Goal: Information Seeking & Learning: Learn about a topic

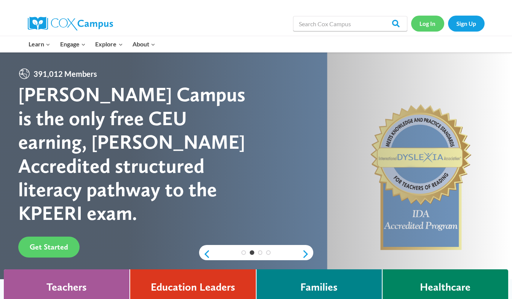
click at [424, 27] on link "Log In" at bounding box center [427, 24] width 33 height 16
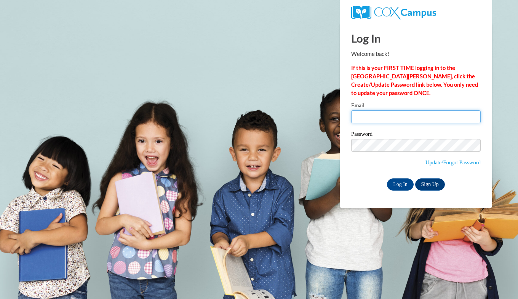
click at [354, 116] on input "Email" at bounding box center [415, 116] width 129 height 13
click at [383, 114] on input "emma" at bounding box center [415, 116] width 129 height 13
type input "emmaquickster@gmail.com"
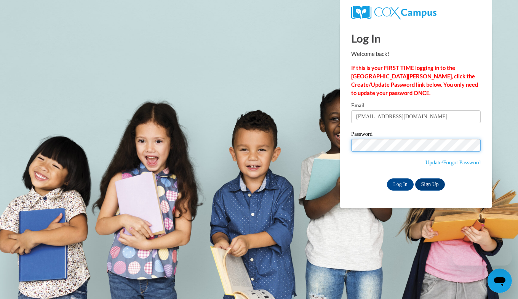
click at [387, 178] on input "Log In" at bounding box center [400, 184] width 27 height 12
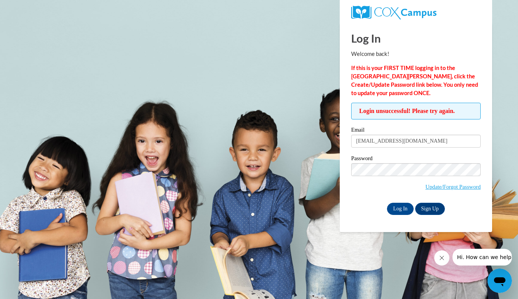
click at [387, 203] on input "Log In" at bounding box center [400, 209] width 27 height 12
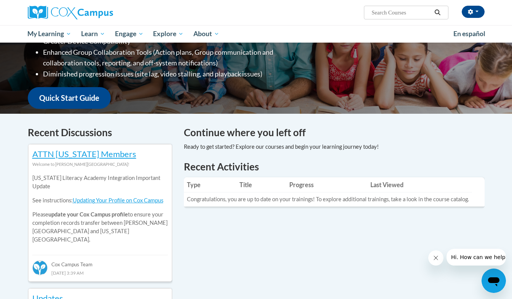
scroll to position [155, 0]
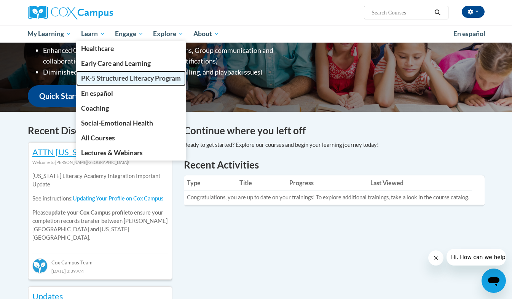
click at [115, 78] on span "PK-5 Structured Literacy Program" at bounding box center [131, 78] width 100 height 8
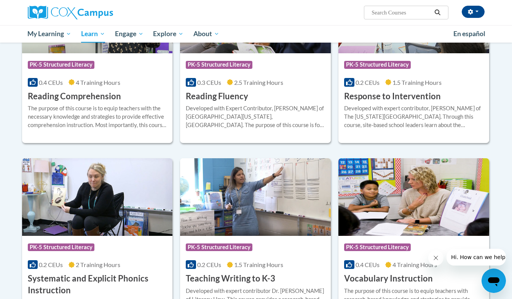
scroll to position [708, 0]
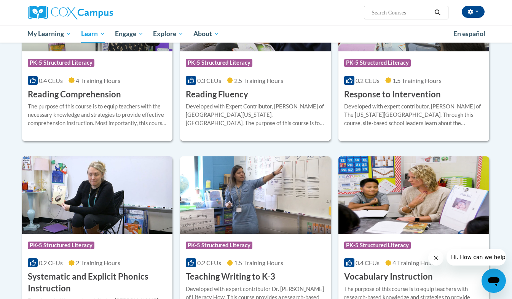
click at [236, 95] on h3 "Reading Fluency" at bounding box center [217, 95] width 62 height 12
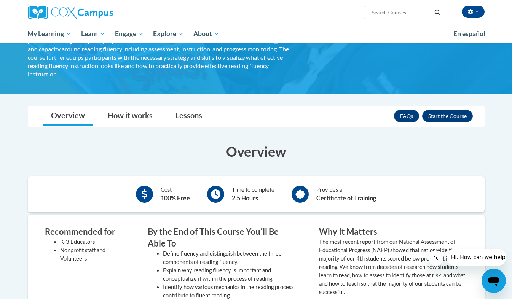
scroll to position [74, 0]
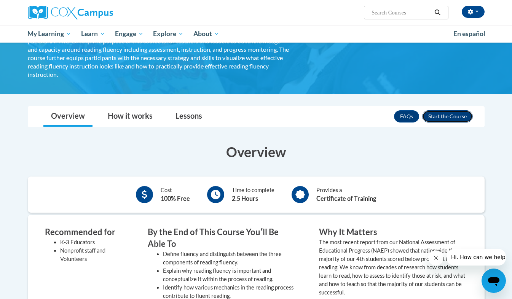
click at [429, 110] on button "Enroll" at bounding box center [447, 116] width 51 height 12
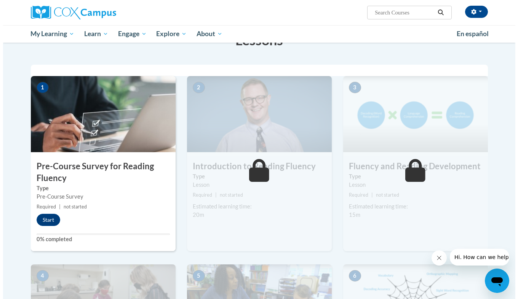
scroll to position [134, 0]
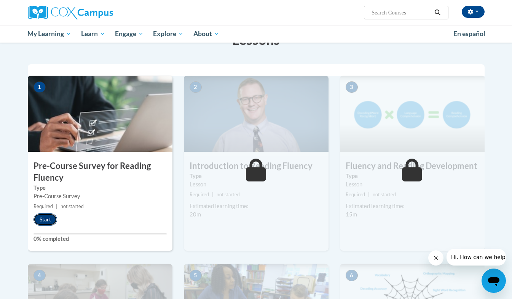
click at [52, 220] on button "Start" at bounding box center [45, 219] width 24 height 12
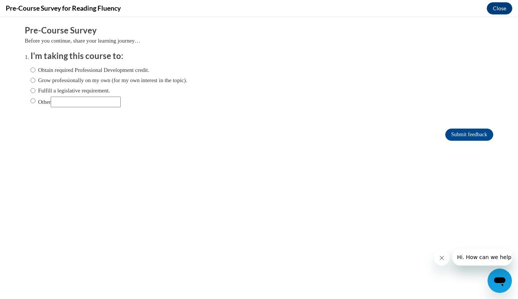
scroll to position [0, 0]
click at [56, 70] on label "Obtain required Professional Development credit." at bounding box center [89, 70] width 119 height 8
click at [35, 70] on input "Obtain required Professional Development credit." at bounding box center [32, 70] width 5 height 8
radio input "true"
click at [445, 135] on input "Submit feedback" at bounding box center [469, 135] width 48 height 12
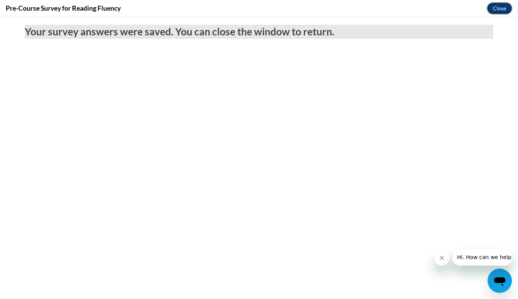
click at [504, 9] on button "Close" at bounding box center [498, 8] width 25 height 12
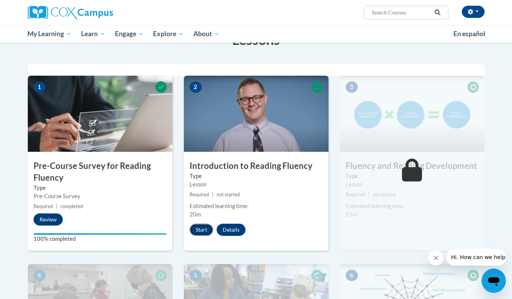
click at [205, 231] on button "Start" at bounding box center [202, 230] width 24 height 12
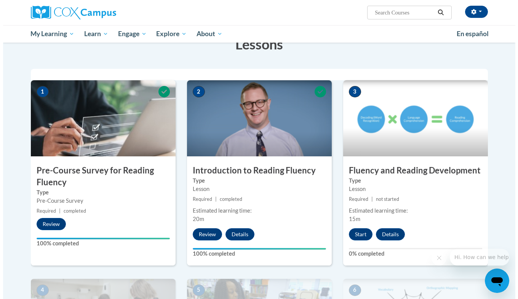
scroll to position [125, 0]
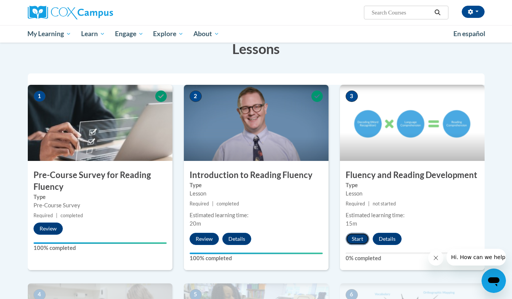
click at [358, 241] on button "Start" at bounding box center [358, 239] width 24 height 12
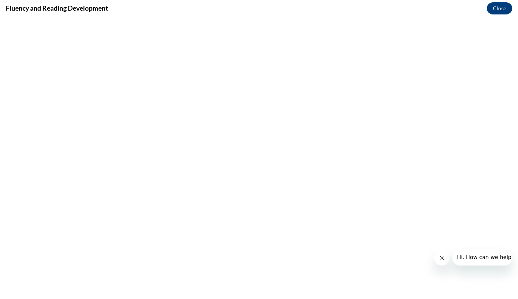
click at [441, 262] on button "Close message from company" at bounding box center [440, 257] width 15 height 15
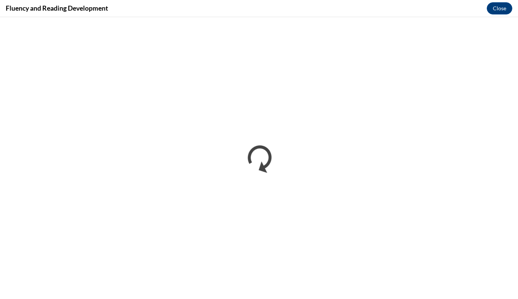
scroll to position [0, 0]
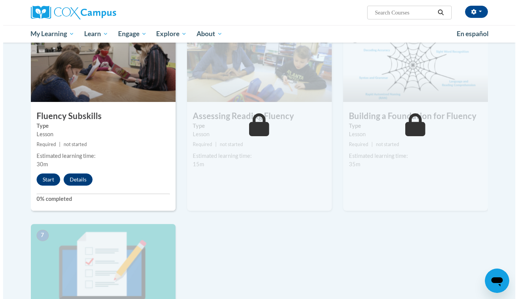
scroll to position [383, 0]
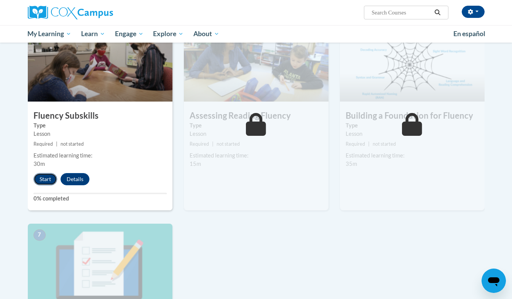
click at [45, 177] on button "Start" at bounding box center [45, 179] width 24 height 12
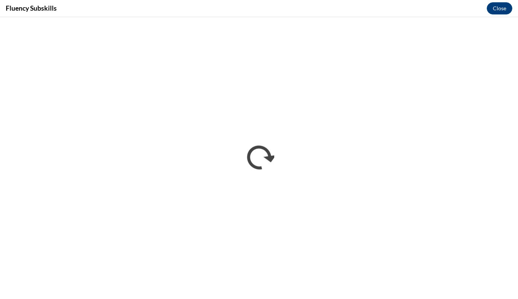
scroll to position [0, 0]
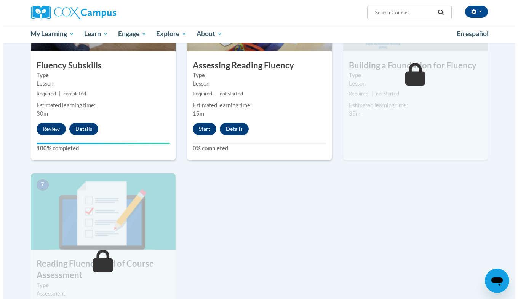
scroll to position [435, 0]
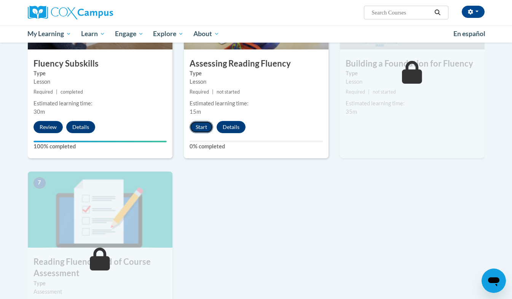
click at [204, 127] on button "Start" at bounding box center [202, 127] width 24 height 12
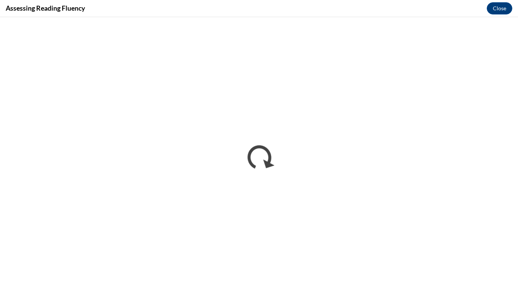
scroll to position [0, 0]
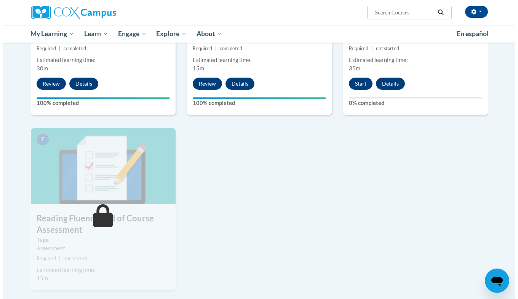
scroll to position [462, 0]
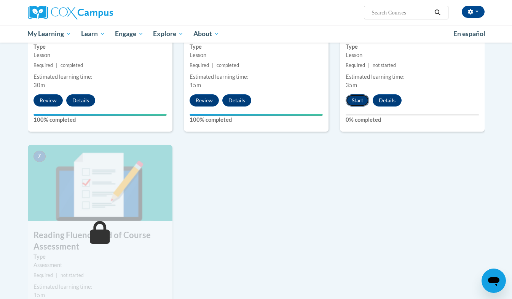
click at [354, 103] on button "Start" at bounding box center [358, 100] width 24 height 12
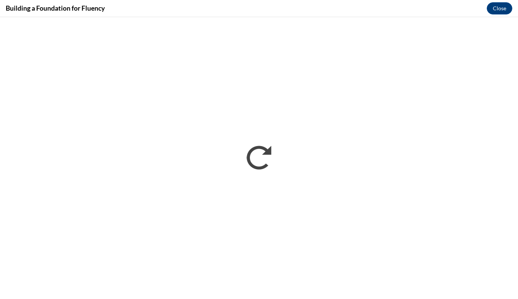
scroll to position [0, 0]
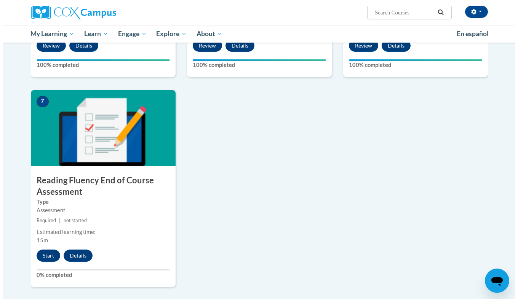
scroll to position [518, 0]
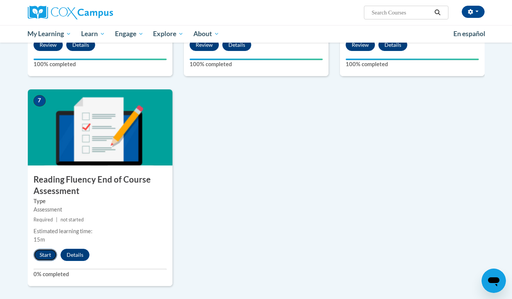
click at [46, 255] on button "Start" at bounding box center [45, 255] width 24 height 12
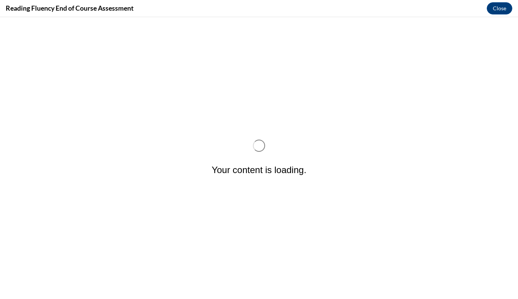
scroll to position [0, 0]
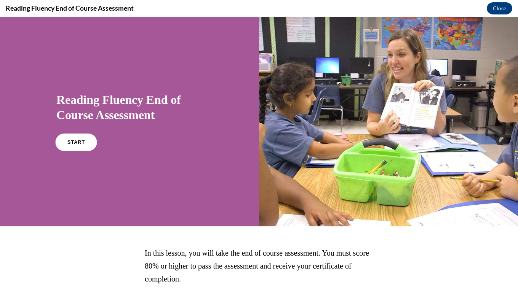
click at [77, 140] on link "START" at bounding box center [75, 143] width 41 height 18
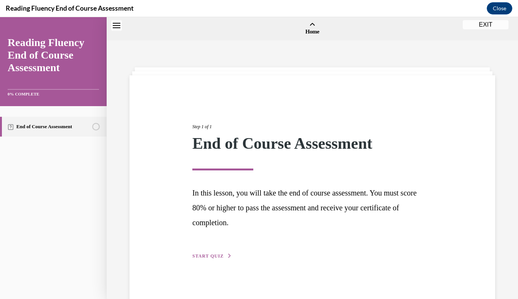
scroll to position [24, 0]
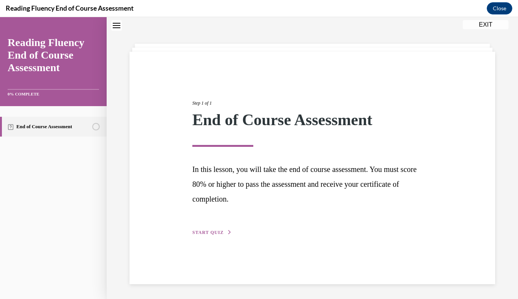
click at [219, 232] on span "START QUIZ" at bounding box center [207, 232] width 31 height 5
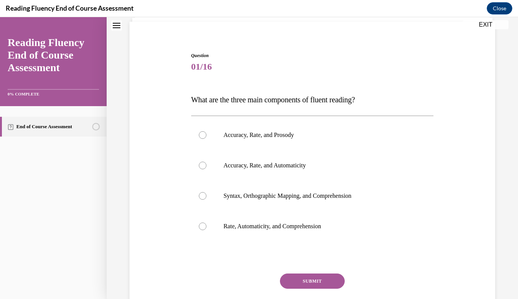
scroll to position [54, 0]
click at [240, 132] on p "Accuracy, Rate, and Prosody" at bounding box center [318, 135] width 191 height 8
click at [206, 132] on input "Accuracy, Rate, and Prosody" at bounding box center [203, 135] width 8 height 8
radio input "true"
click at [310, 280] on button "SUBMIT" at bounding box center [312, 280] width 65 height 15
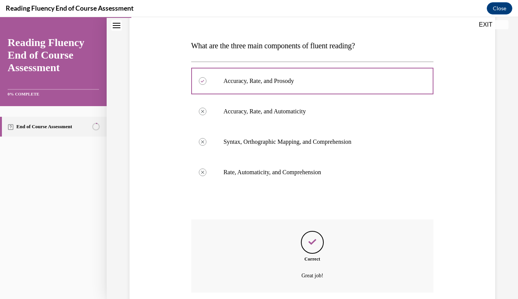
scroll to position [167, 0]
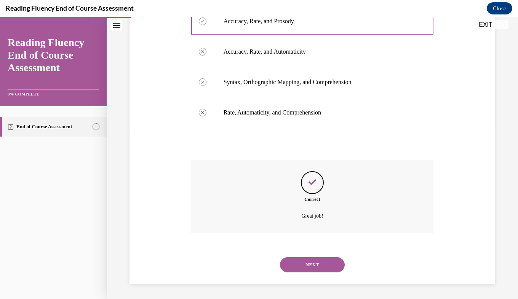
click at [315, 268] on button "NEXT" at bounding box center [312, 264] width 65 height 15
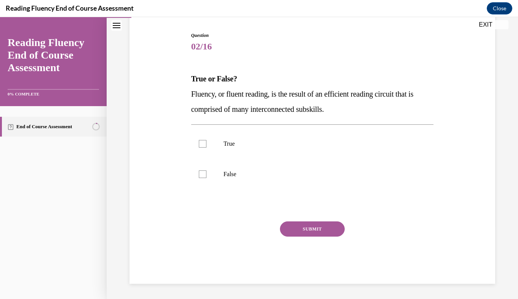
drag, startPoint x: 189, startPoint y: 75, endPoint x: 349, endPoint y: 110, distance: 164.2
click at [349, 110] on div "Question 02/16 True or False? Fluency, or fluent reading, is the result of an e…" at bounding box center [312, 152] width 246 height 263
drag, startPoint x: 349, startPoint y: 110, endPoint x: 331, endPoint y: 111, distance: 17.9
copy div "True or False? Fluency, or fluent reading, is the result of an efficient readin…"
click at [161, 115] on div "Question 02/16 True or False? Fluency, or fluent reading, is the result of an e…" at bounding box center [311, 146] width 369 height 275
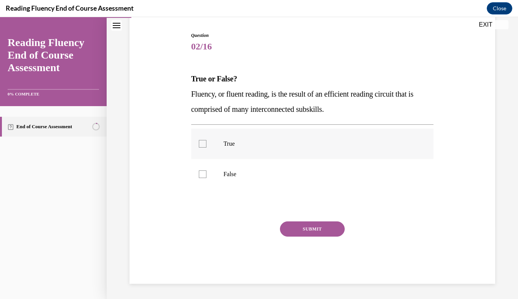
click at [202, 147] on div at bounding box center [203, 144] width 8 height 8
click at [202, 147] on input "True" at bounding box center [203, 144] width 8 height 8
checkbox input "true"
click at [292, 228] on button "SUBMIT" at bounding box center [312, 228] width 65 height 15
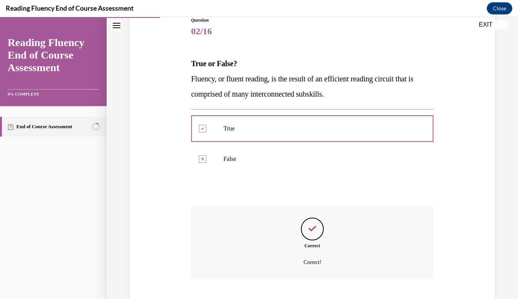
scroll to position [135, 0]
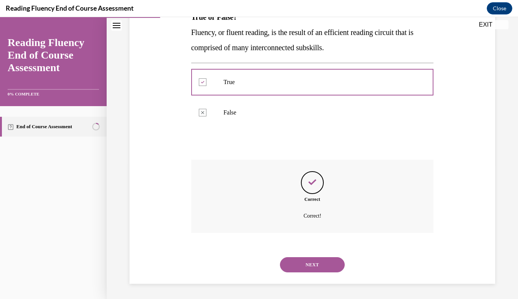
click at [322, 262] on button "NEXT" at bounding box center [312, 264] width 65 height 15
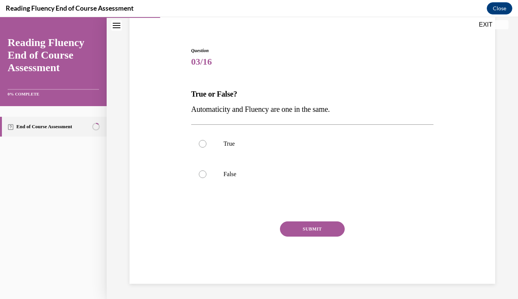
scroll to position [59, 0]
drag, startPoint x: 191, startPoint y: 92, endPoint x: 342, endPoint y: 105, distance: 152.0
click at [342, 105] on div "True or False? Automaticity and Fluency are one in the same." at bounding box center [312, 101] width 242 height 30
drag, startPoint x: 342, startPoint y: 105, endPoint x: 312, endPoint y: 109, distance: 30.0
copy div "True or False? Automaticity and Fluency are one in the same."
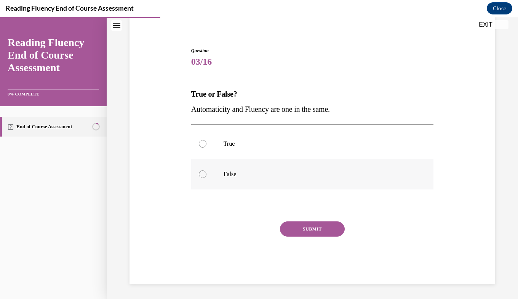
click at [219, 170] on label "False" at bounding box center [312, 174] width 242 height 30
click at [206, 170] on input "False" at bounding box center [203, 174] width 8 height 8
radio input "true"
click at [293, 225] on button "SUBMIT" at bounding box center [312, 228] width 65 height 15
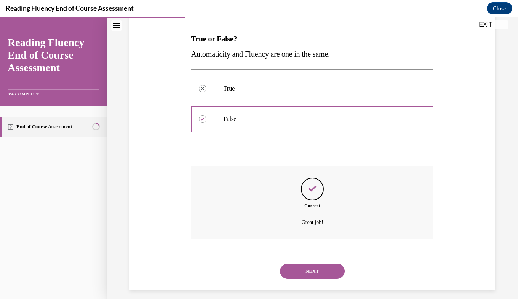
scroll to position [120, 0]
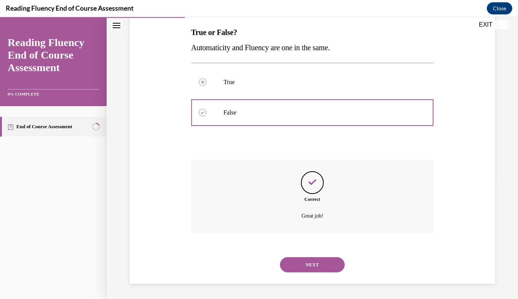
click at [301, 265] on button "NEXT" at bounding box center [312, 264] width 65 height 15
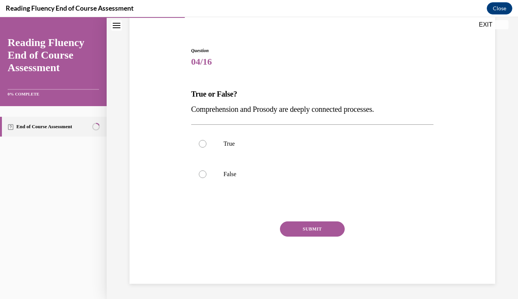
scroll to position [59, 0]
drag, startPoint x: 188, startPoint y: 91, endPoint x: 398, endPoint y: 103, distance: 210.8
click at [398, 103] on div "Question 04/16 True or False? Comprehension and Prosody are deeply connected pr…" at bounding box center [312, 160] width 246 height 248
drag, startPoint x: 398, startPoint y: 103, endPoint x: 380, endPoint y: 105, distance: 18.8
copy div "True or False? Comprehension and Prosody are deeply connected processes."
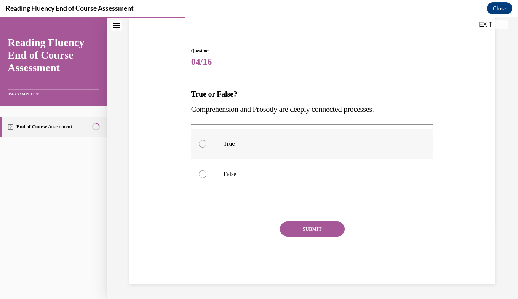
click at [206, 144] on label "True" at bounding box center [312, 144] width 242 height 30
click at [206, 144] on input "True" at bounding box center [203, 144] width 8 height 8
radio input "true"
click at [294, 215] on div "Question 04/16 True or False? Comprehension and Prosody are deeply connected pr…" at bounding box center [312, 165] width 242 height 237
click at [291, 224] on button "SUBMIT" at bounding box center [312, 228] width 65 height 15
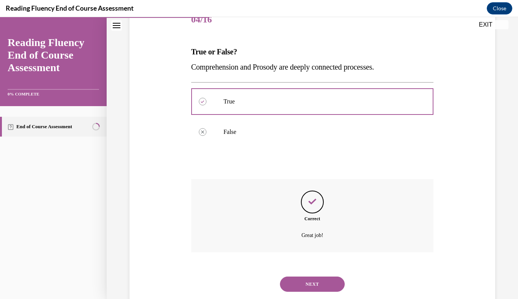
scroll to position [120, 0]
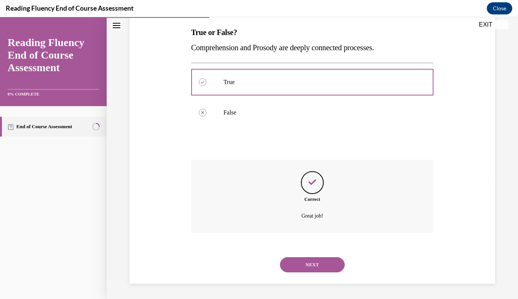
click at [319, 263] on button "NEXT" at bounding box center [312, 264] width 65 height 15
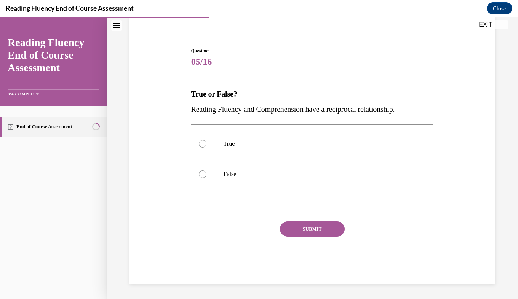
scroll to position [59, 0]
drag, startPoint x: 190, startPoint y: 89, endPoint x: 418, endPoint y: 110, distance: 229.2
click at [418, 110] on div "Question 05/16 True or False? Reading Fluency and Comprehension have a reciproc…" at bounding box center [312, 160] width 246 height 248
drag, startPoint x: 418, startPoint y: 110, endPoint x: 389, endPoint y: 106, distance: 28.7
copy div "True or False? Reading Fluency and Comprehension have a reciprocal relationship."
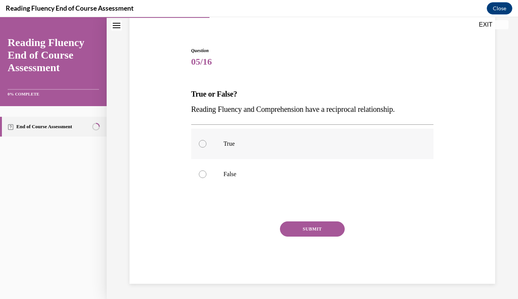
click at [217, 150] on label "True" at bounding box center [312, 144] width 242 height 30
click at [206, 148] on input "True" at bounding box center [203, 144] width 8 height 8
radio input "true"
click at [292, 229] on button "SUBMIT" at bounding box center [312, 228] width 65 height 15
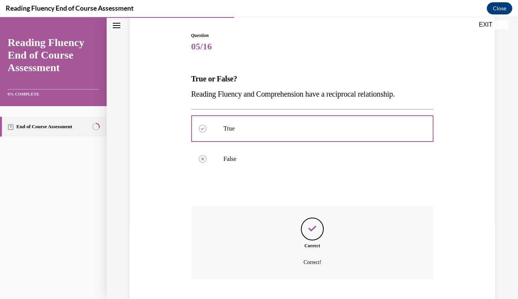
scroll to position [120, 0]
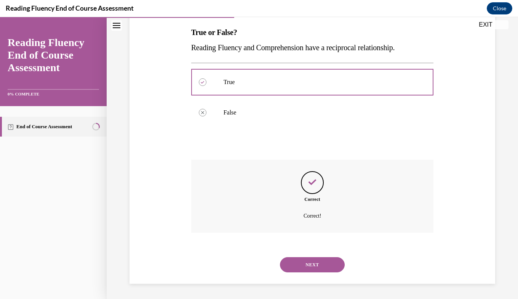
click at [307, 264] on button "NEXT" at bounding box center [312, 264] width 65 height 15
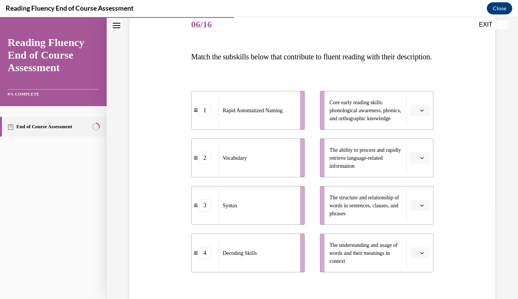
scroll to position [142, 0]
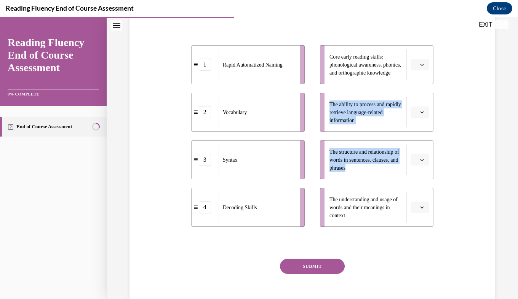
drag, startPoint x: 456, startPoint y: 97, endPoint x: 450, endPoint y: 193, distance: 96.4
click at [450, 193] on div "Question 06/16 Match the subskills below that contribute to fluent reading with…" at bounding box center [311, 131] width 369 height 380
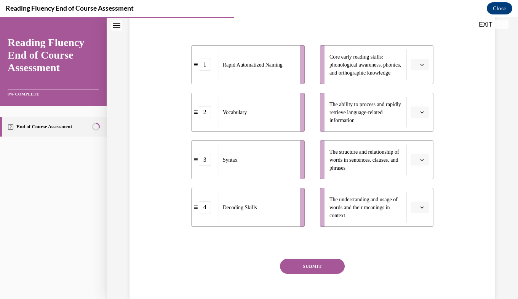
drag, startPoint x: 450, startPoint y: 193, endPoint x: 440, endPoint y: 201, distance: 13.3
click at [440, 201] on div "Question 06/16 Match the subskills below that contribute to fluent reading with…" at bounding box center [311, 131] width 369 height 380
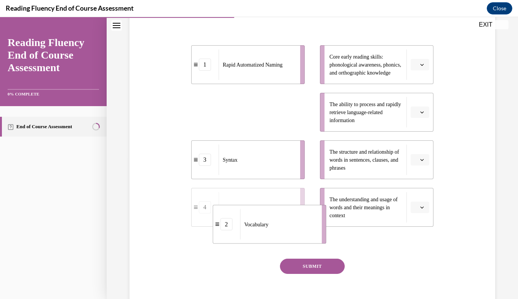
drag, startPoint x: 268, startPoint y: 126, endPoint x: 289, endPoint y: 243, distance: 118.6
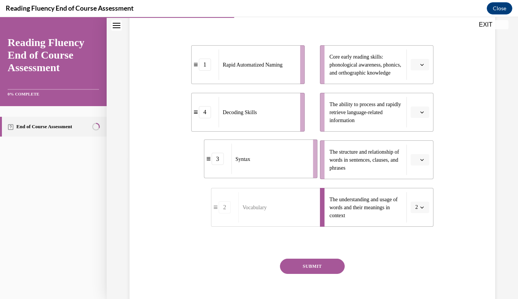
drag, startPoint x: 253, startPoint y: 182, endPoint x: 266, endPoint y: 181, distance: 13.0
click at [266, 174] on div "Syntax" at bounding box center [269, 159] width 76 height 30
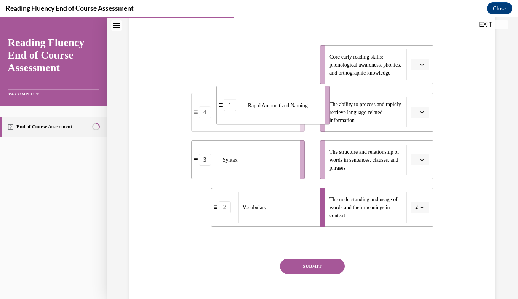
drag, startPoint x: 279, startPoint y: 88, endPoint x: 304, endPoint y: 130, distance: 48.5
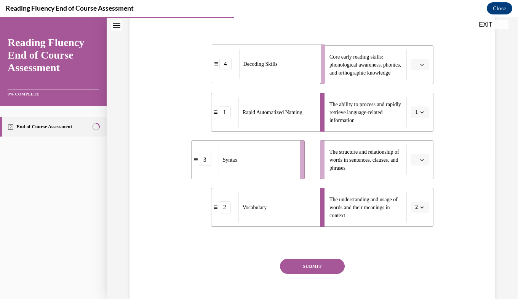
drag, startPoint x: 282, startPoint y: 92, endPoint x: 310, endPoint y: 92, distance: 28.2
click at [310, 79] on div "Decoding Skills" at bounding box center [277, 64] width 76 height 30
drag, startPoint x: 269, startPoint y: 175, endPoint x: 290, endPoint y: 177, distance: 21.7
click at [290, 177] on div "Syntax" at bounding box center [278, 161] width 76 height 30
click at [299, 274] on button "SUBMIT" at bounding box center [312, 266] width 65 height 15
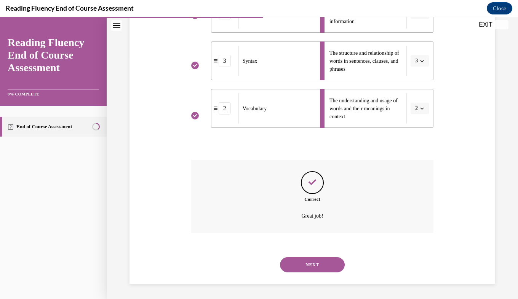
scroll to position [256, 0]
click at [306, 274] on div "NEXT" at bounding box center [312, 265] width 242 height 30
click at [307, 270] on button "NEXT" at bounding box center [312, 264] width 65 height 15
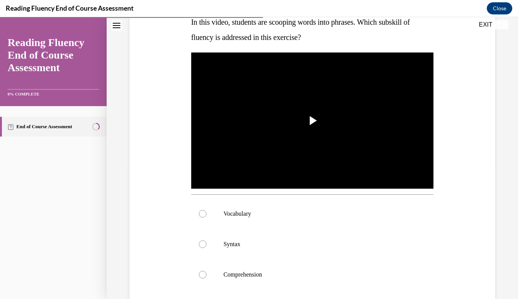
scroll to position [142, 0]
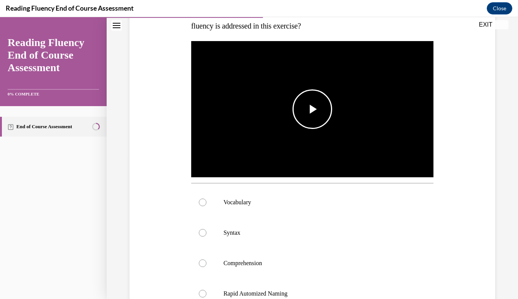
click at [350, 129] on img "Video player" at bounding box center [312, 109] width 242 height 136
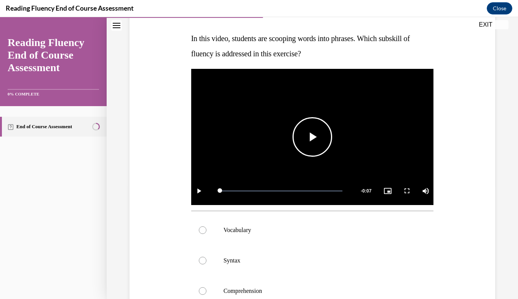
scroll to position [114, 0]
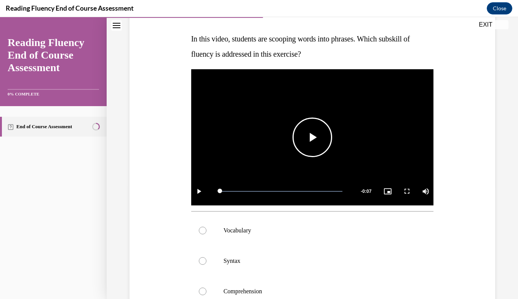
click at [332, 148] on video "Video player" at bounding box center [312, 137] width 242 height 136
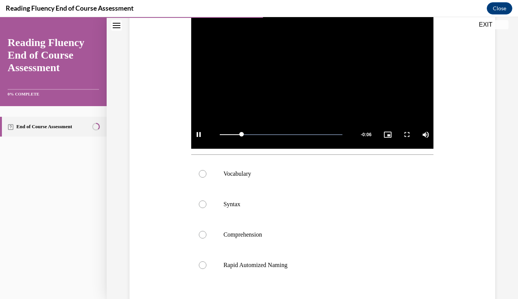
scroll to position [172, 0]
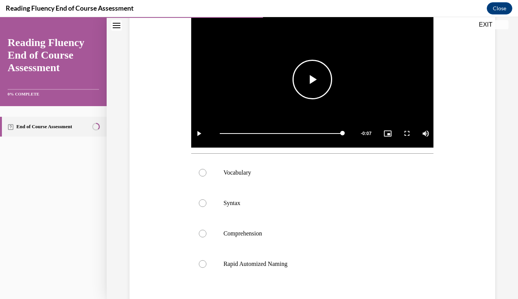
click at [371, 78] on video "Video player" at bounding box center [312, 79] width 242 height 136
click at [219, 204] on label "Syntax" at bounding box center [312, 203] width 242 height 30
click at [206, 204] on input "Syntax" at bounding box center [203, 203] width 8 height 8
radio input "true"
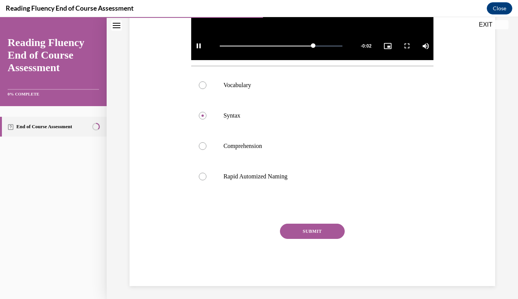
click at [295, 228] on button "SUBMIT" at bounding box center [312, 231] width 65 height 15
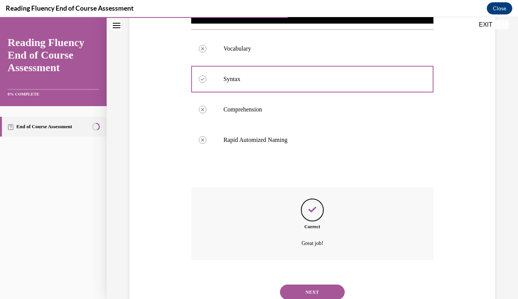
scroll to position [321, 0]
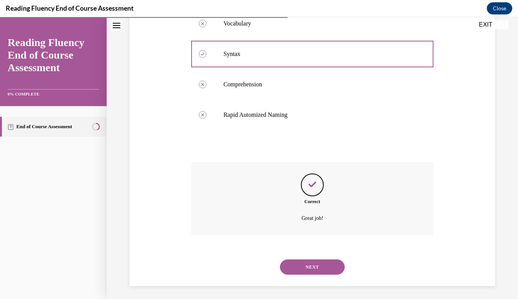
click at [310, 274] on div "NEXT" at bounding box center [312, 267] width 242 height 30
click at [310, 268] on button "NEXT" at bounding box center [312, 267] width 65 height 15
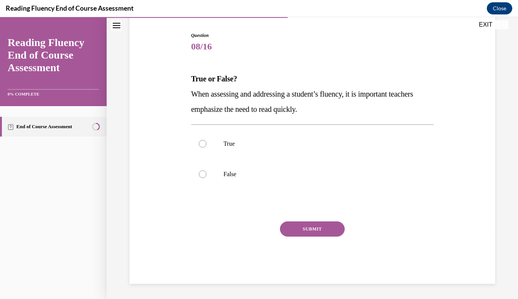
scroll to position [74, 0]
drag, startPoint x: 189, startPoint y: 75, endPoint x: 356, endPoint y: 105, distance: 169.9
click at [356, 105] on div "Question 08/16 True or False? When assessing and addressing a student’s fluency…" at bounding box center [312, 152] width 246 height 263
drag, startPoint x: 356, startPoint y: 105, endPoint x: 320, endPoint y: 104, distance: 35.4
copy div "True or False? When assessing and addressing a student’s fluency, it is importa…"
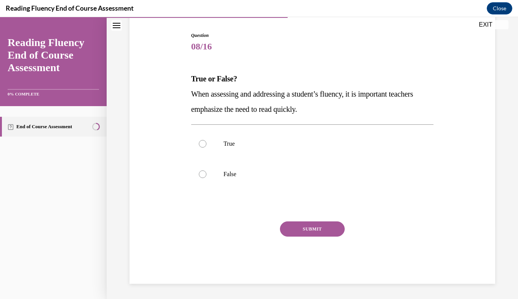
click at [309, 53] on span "08/16" at bounding box center [312, 46] width 242 height 15
click at [226, 170] on label "False" at bounding box center [312, 174] width 242 height 30
click at [206, 170] on input "False" at bounding box center [203, 174] width 8 height 8
radio input "true"
click at [293, 224] on button "SUBMIT" at bounding box center [312, 228] width 65 height 15
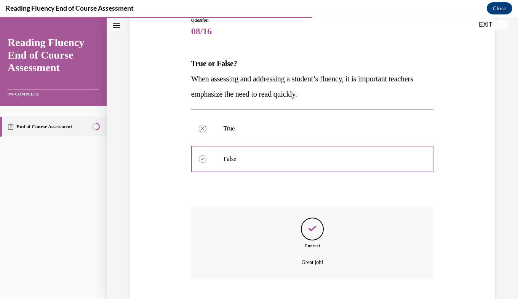
scroll to position [135, 0]
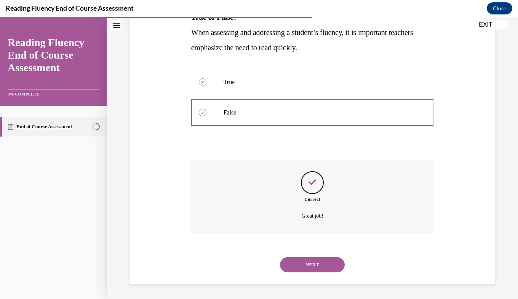
click at [316, 268] on button "NEXT" at bounding box center [312, 264] width 65 height 15
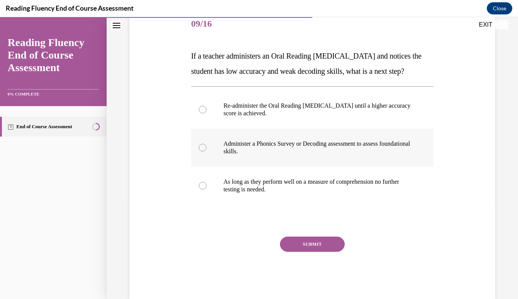
scroll to position [98, 0]
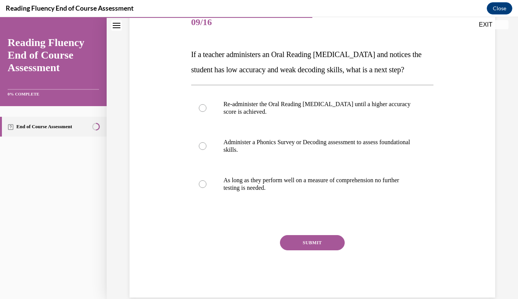
drag, startPoint x: 190, startPoint y: 55, endPoint x: 218, endPoint y: 82, distance: 38.7
click at [218, 77] on p "If a teacher administers an Oral Reading [MEDICAL_DATA] and notices the student…" at bounding box center [312, 62] width 242 height 30
drag, startPoint x: 218, startPoint y: 82, endPoint x: 208, endPoint y: 62, distance: 22.3
drag, startPoint x: 208, startPoint y: 62, endPoint x: 183, endPoint y: 83, distance: 33.0
click at [183, 83] on div "Question 09/16 If a teacher administers an Oral Reading [MEDICAL_DATA] and noti…" at bounding box center [311, 141] width 369 height 313
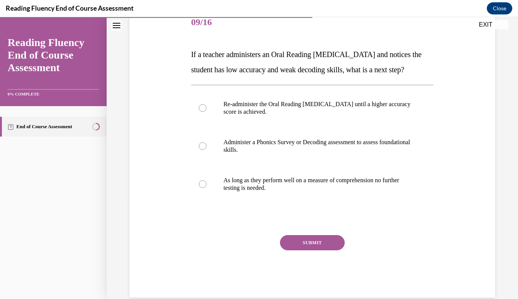
click at [185, 53] on div "Question 09/16 If a teacher administers an Oral Reading [MEDICAL_DATA] and noti…" at bounding box center [311, 141] width 369 height 313
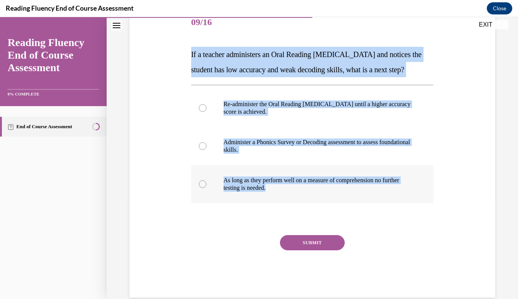
drag, startPoint x: 188, startPoint y: 54, endPoint x: 314, endPoint y: 203, distance: 195.0
click at [314, 203] on div "Question 09/16 If a teacher administers an Oral Reading [MEDICAL_DATA] and noti…" at bounding box center [312, 146] width 246 height 301
drag, startPoint x: 314, startPoint y: 203, endPoint x: 264, endPoint y: 162, distance: 64.1
copy div "If a teacher administers an Oral Reading [MEDICAL_DATA] and notices the student…"
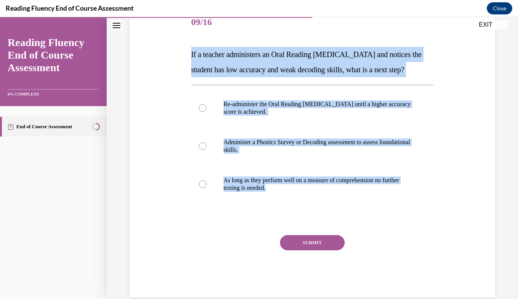
click at [444, 92] on div "Question 09/16 If a teacher administers an Oral Reading [MEDICAL_DATA] and noti…" at bounding box center [311, 141] width 369 height 313
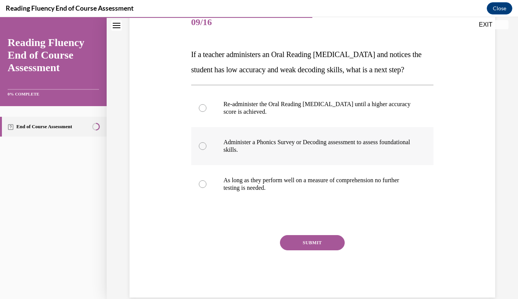
click at [320, 154] on p "Administer a Phonics Survey or Decoding assessment to assess foundational skill…" at bounding box center [318, 146] width 191 height 15
click at [206, 150] on input "Administer a Phonics Survey or Decoding assessment to assess foundational skill…" at bounding box center [203, 146] width 8 height 8
radio input "true"
click at [320, 250] on button "SUBMIT" at bounding box center [312, 242] width 65 height 15
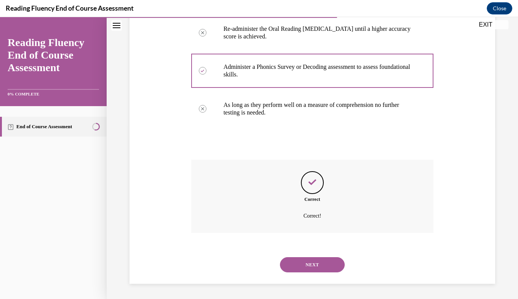
scroll to position [189, 0]
click at [319, 263] on button "NEXT" at bounding box center [312, 264] width 65 height 15
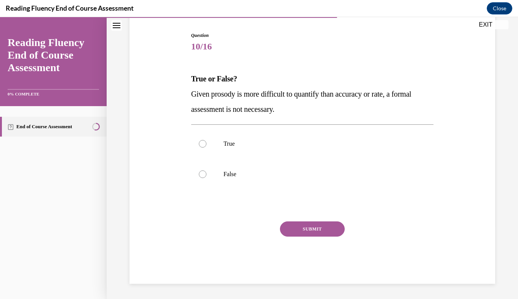
scroll to position [74, 0]
click at [234, 166] on label "False" at bounding box center [312, 174] width 242 height 30
click at [206, 170] on input "False" at bounding box center [203, 174] width 8 height 8
radio input "true"
click at [234, 153] on label "True" at bounding box center [312, 144] width 242 height 30
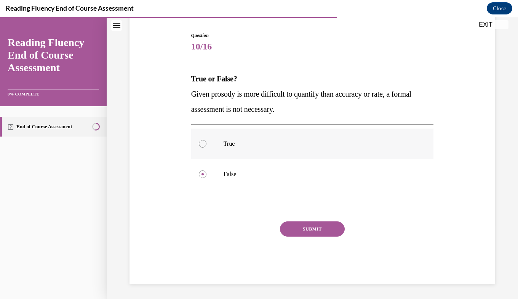
click at [206, 148] on input "True" at bounding box center [203, 144] width 8 height 8
radio input "true"
click at [291, 231] on button "SUBMIT" at bounding box center [312, 228] width 65 height 15
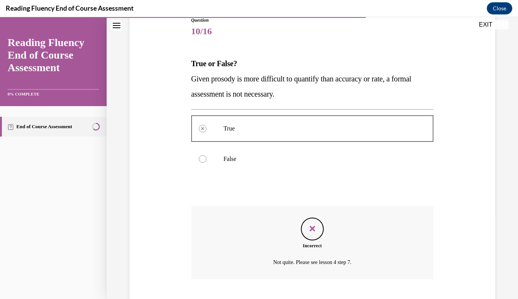
scroll to position [135, 0]
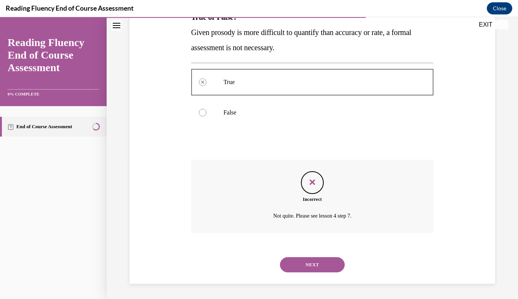
click at [304, 266] on button "NEXT" at bounding box center [312, 264] width 65 height 15
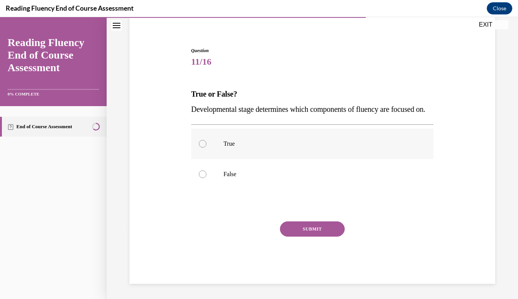
click at [212, 145] on label "True" at bounding box center [312, 144] width 242 height 30
click at [206, 145] on input "True" at bounding box center [203, 144] width 8 height 8
radio input "true"
click at [293, 229] on button "SUBMIT" at bounding box center [312, 228] width 65 height 15
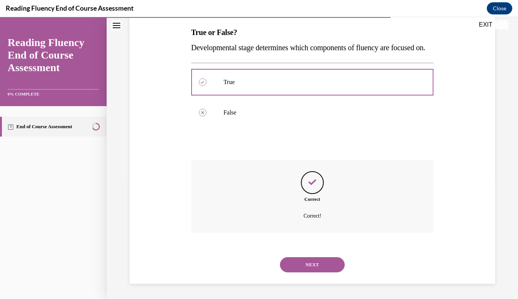
click at [314, 260] on button "NEXT" at bounding box center [312, 264] width 65 height 15
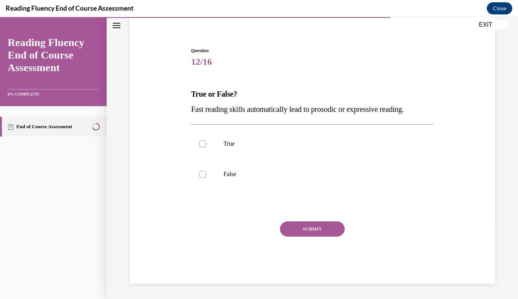
scroll to position [59, 0]
click at [352, 162] on label "False" at bounding box center [312, 174] width 242 height 30
click at [206, 170] on input "False" at bounding box center [203, 174] width 8 height 8
radio input "true"
click at [312, 223] on button "SUBMIT" at bounding box center [312, 228] width 65 height 15
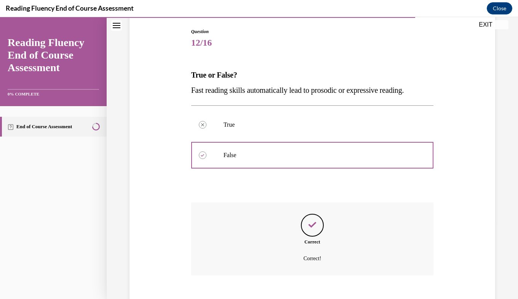
scroll to position [120, 0]
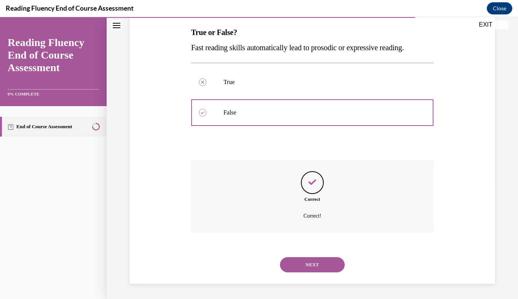
click at [315, 269] on button "NEXT" at bounding box center [312, 264] width 65 height 15
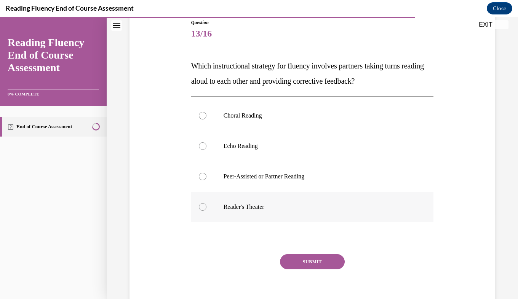
scroll to position [87, 0]
click at [280, 186] on label "Peer-Assisted or Partner Reading" at bounding box center [312, 176] width 242 height 30
click at [206, 180] on input "Peer-Assisted or Partner Reading" at bounding box center [203, 176] width 8 height 8
radio input "true"
click at [319, 260] on button "SUBMIT" at bounding box center [312, 261] width 65 height 15
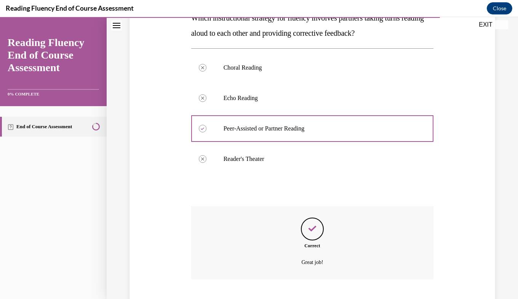
scroll to position [181, 0]
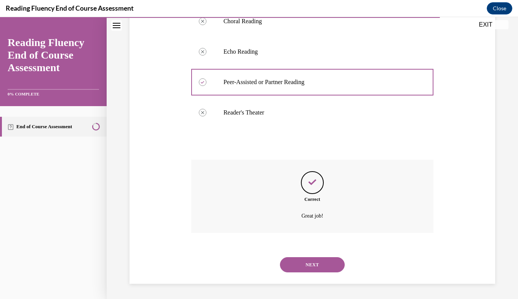
click at [319, 260] on button "NEXT" at bounding box center [312, 264] width 65 height 15
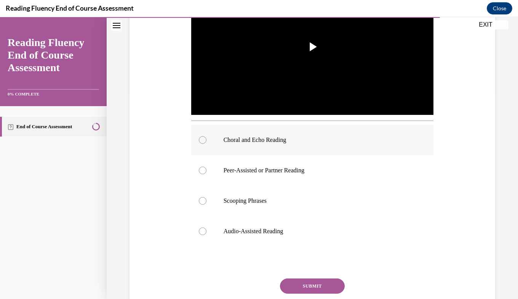
scroll to position [212, 0]
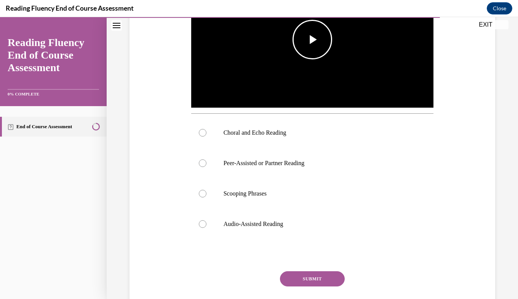
click at [356, 63] on img "Video player" at bounding box center [312, 39] width 242 height 136
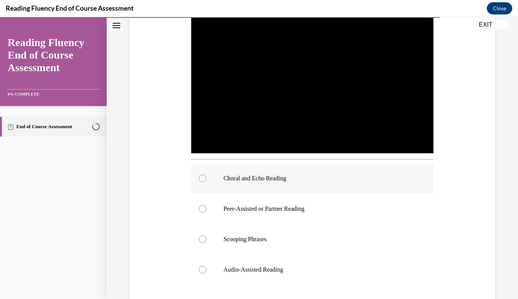
click at [328, 182] on label "Choral and Echo Reading" at bounding box center [312, 178] width 242 height 30
click at [206, 182] on input "Choral and Echo Reading" at bounding box center [203, 179] width 8 height 8
radio input "true"
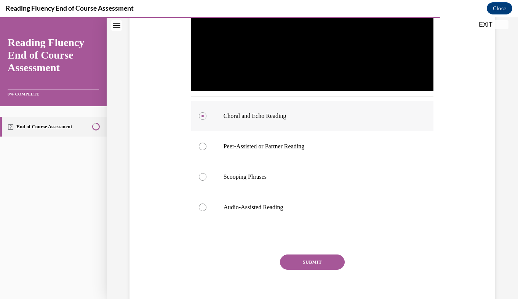
scroll to position [229, 0]
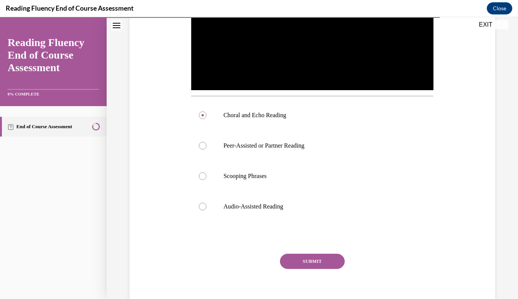
click at [318, 263] on button "SUBMIT" at bounding box center [312, 261] width 65 height 15
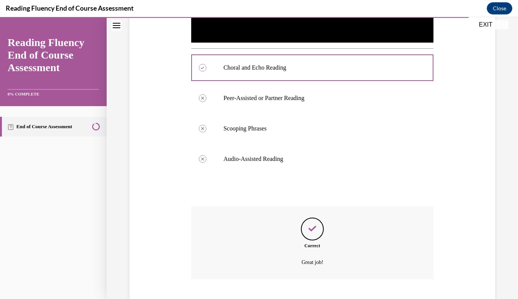
scroll to position [321, 0]
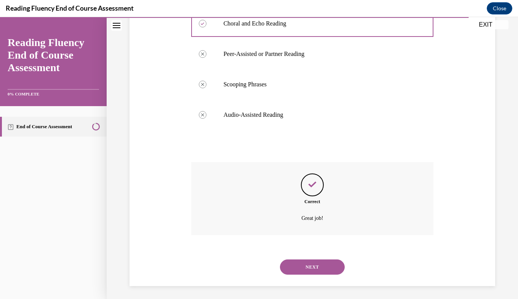
click at [314, 265] on button "NEXT" at bounding box center [312, 267] width 65 height 15
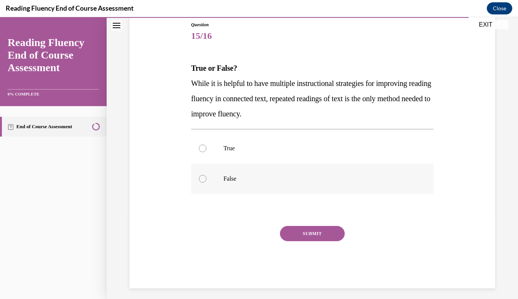
click at [256, 170] on label "False" at bounding box center [312, 179] width 242 height 30
click at [206, 175] on input "False" at bounding box center [203, 179] width 8 height 8
radio input "true"
click at [305, 233] on button "SUBMIT" at bounding box center [312, 233] width 65 height 15
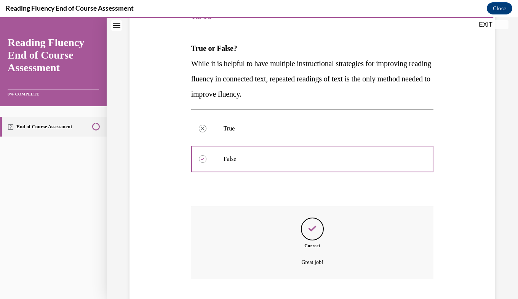
scroll to position [151, 0]
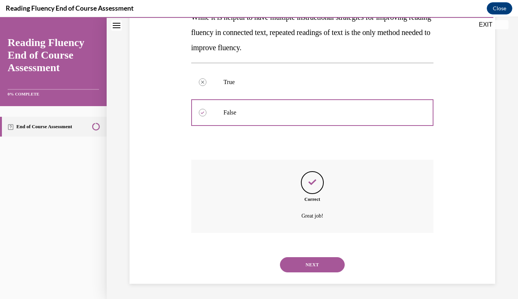
click at [320, 259] on button "NEXT" at bounding box center [312, 264] width 65 height 15
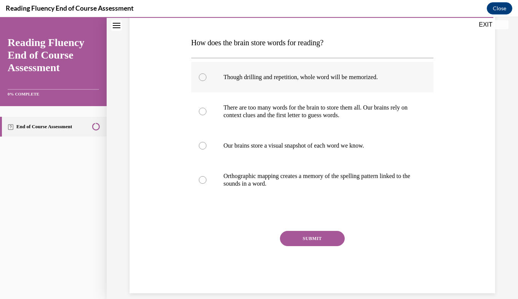
scroll to position [111, 0]
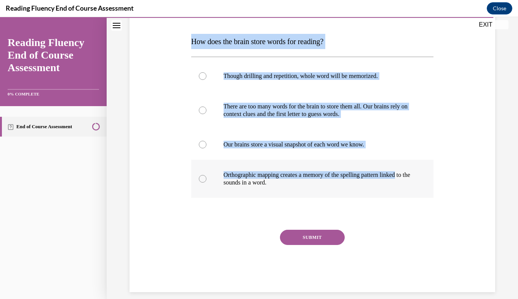
drag, startPoint x: 191, startPoint y: 41, endPoint x: 413, endPoint y: 174, distance: 257.9
click at [413, 174] on div "Question 16/16 How does the brain store words for reading? Though drilling and …" at bounding box center [312, 144] width 242 height 298
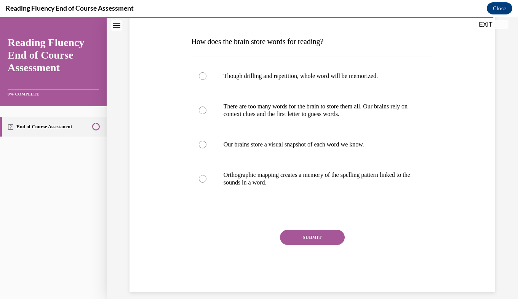
drag, startPoint x: 413, startPoint y: 174, endPoint x: 408, endPoint y: 239, distance: 65.3
click at [408, 239] on div "SUBMIT" at bounding box center [312, 249] width 242 height 38
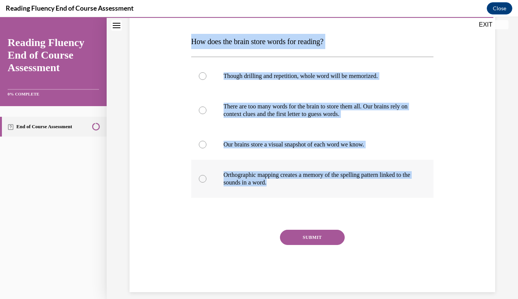
drag, startPoint x: 190, startPoint y: 41, endPoint x: 323, endPoint y: 182, distance: 193.6
click at [323, 182] on div "Question 16/16 How does the brain store words for reading? Though drilling and …" at bounding box center [312, 144] width 242 height 298
drag, startPoint x: 323, startPoint y: 182, endPoint x: 295, endPoint y: 172, distance: 30.2
copy div "How does the brain store words for reading? Though drilling and repetition, who…"
click at [489, 91] on div "Question 16/16 How does the brain store words for reading? Though drilling and …" at bounding box center [311, 132] width 369 height 320
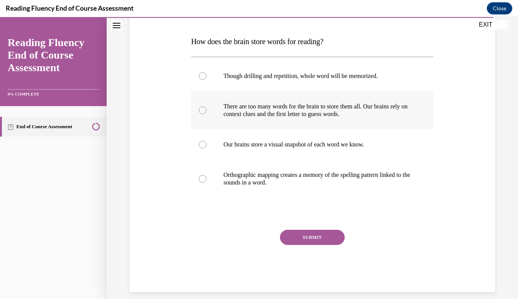
click at [390, 108] on p "There are too many words for the brain to store them all. Our brains rely on co…" at bounding box center [318, 110] width 191 height 15
click at [206, 108] on input "There are too many words for the brain to store them all. Our brains rely on co…" at bounding box center [203, 111] width 8 height 8
radio input "true"
click at [322, 234] on button "SUBMIT" at bounding box center [312, 237] width 65 height 15
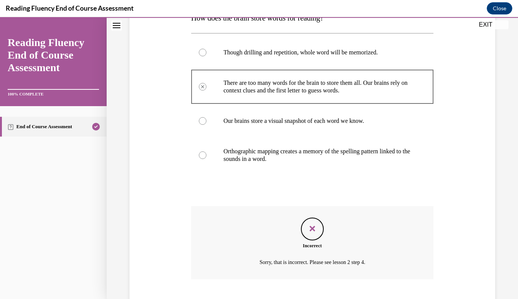
scroll to position [181, 0]
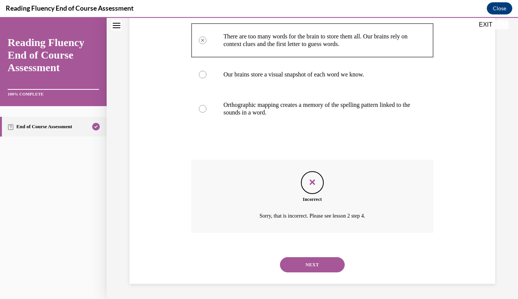
click at [319, 266] on button "NEXT" at bounding box center [312, 264] width 65 height 15
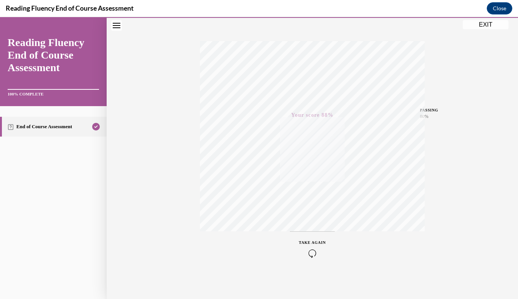
scroll to position [108, 0]
